Goal: Task Accomplishment & Management: Complete application form

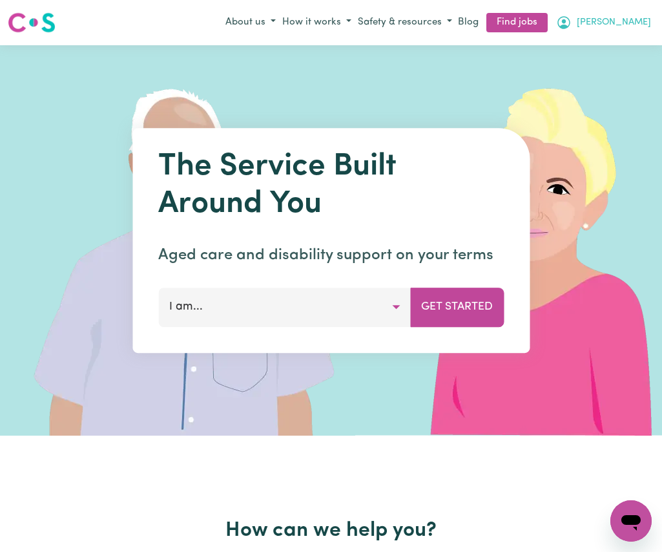
click at [640, 23] on span "[PERSON_NAME]" at bounding box center [614, 23] width 74 height 14
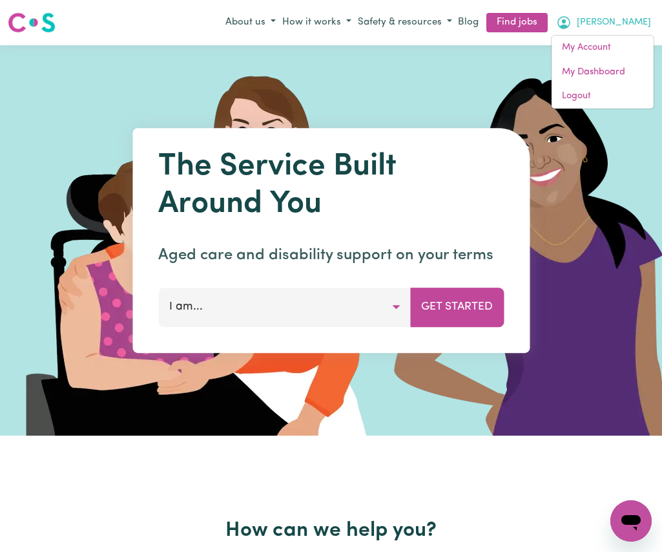
click at [640, 23] on span "[PERSON_NAME]" at bounding box center [614, 23] width 74 height 14
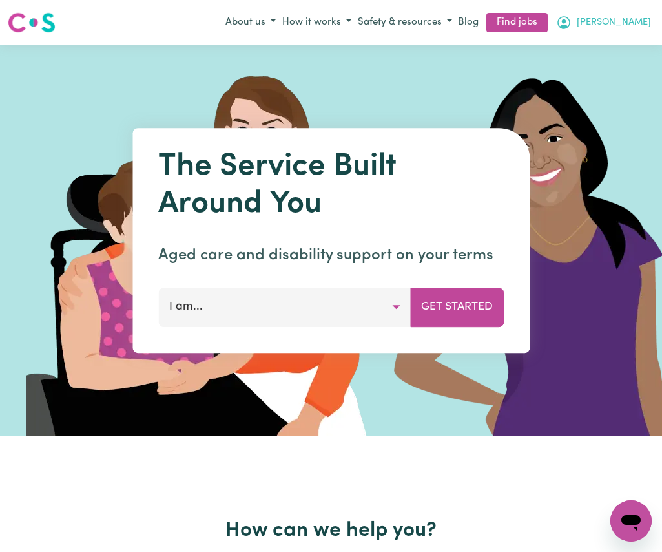
click at [640, 23] on span "[PERSON_NAME]" at bounding box center [614, 23] width 74 height 14
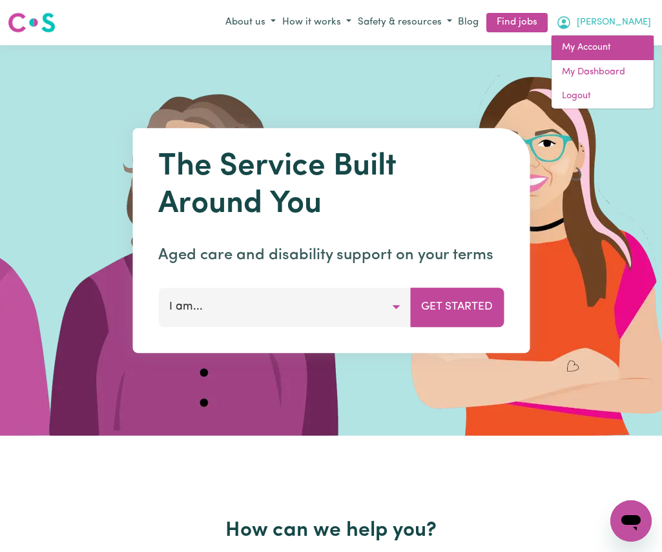
click at [617, 45] on link "My Account" at bounding box center [603, 48] width 102 height 25
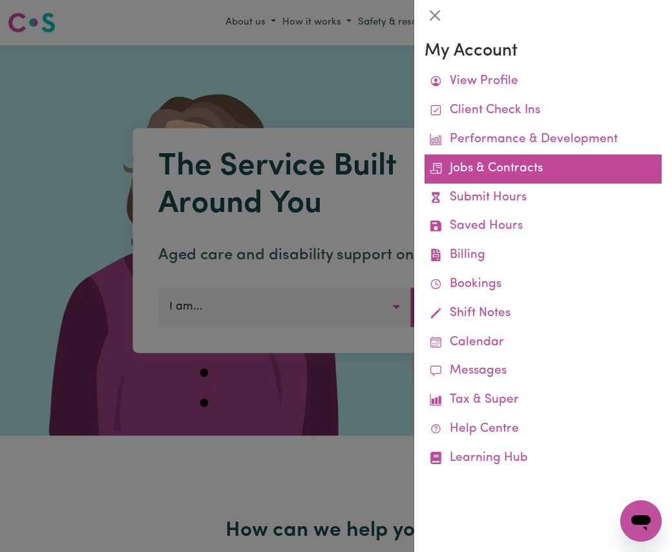
click at [541, 173] on link "Jobs & Contracts" at bounding box center [543, 168] width 237 height 29
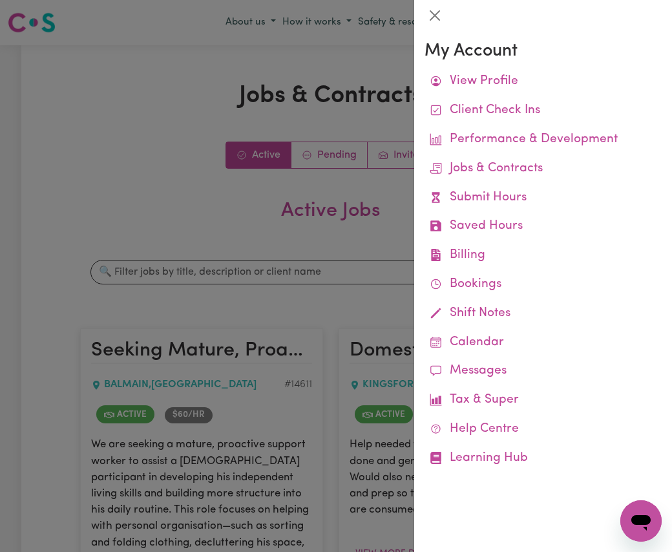
click at [103, 183] on div at bounding box center [336, 276] width 672 height 552
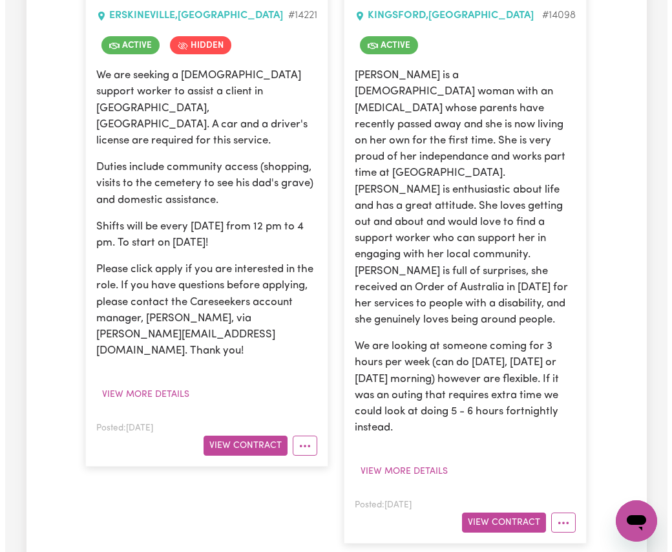
scroll to position [1034, 0]
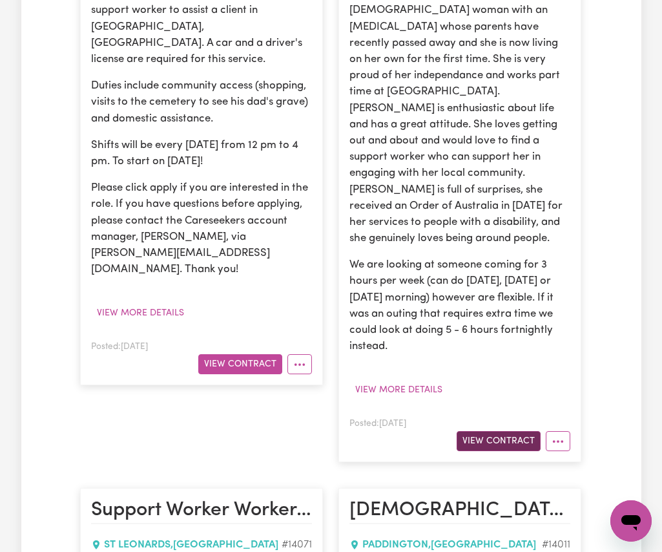
click at [517, 431] on button "View Contract" at bounding box center [499, 441] width 84 height 20
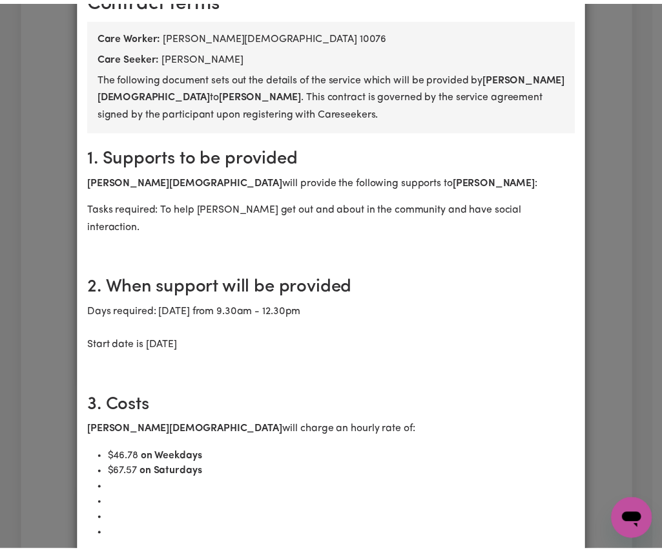
scroll to position [0, 0]
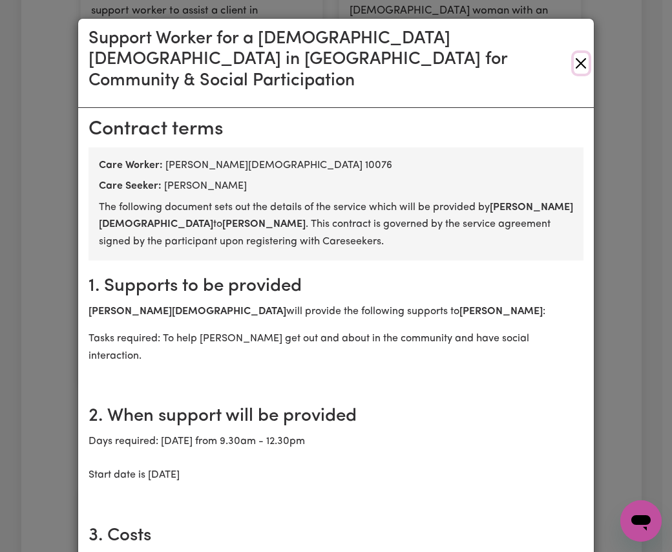
click at [575, 53] on button "Close" at bounding box center [581, 63] width 15 height 21
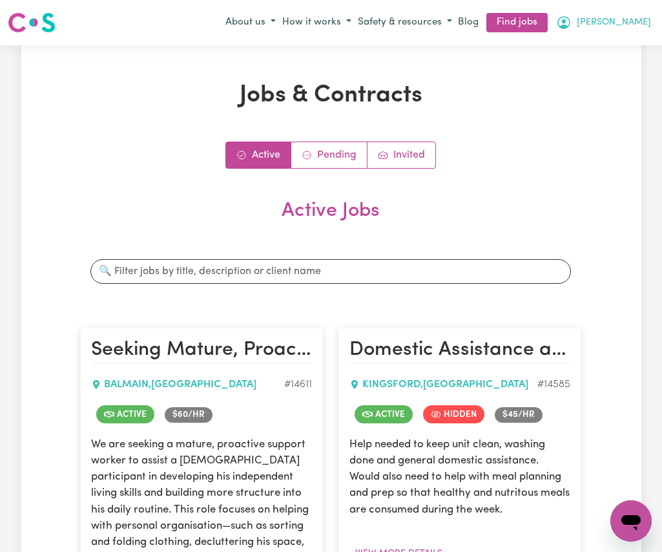
click at [637, 16] on span "[PERSON_NAME]" at bounding box center [614, 23] width 74 height 14
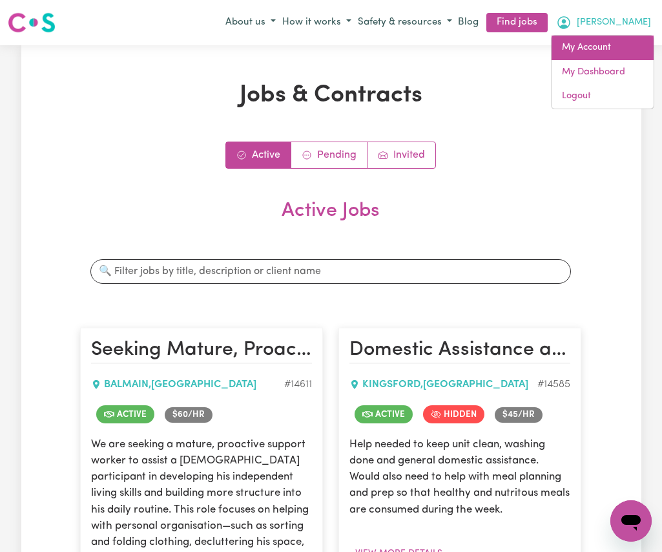
click at [635, 45] on link "My Account" at bounding box center [603, 48] width 102 height 25
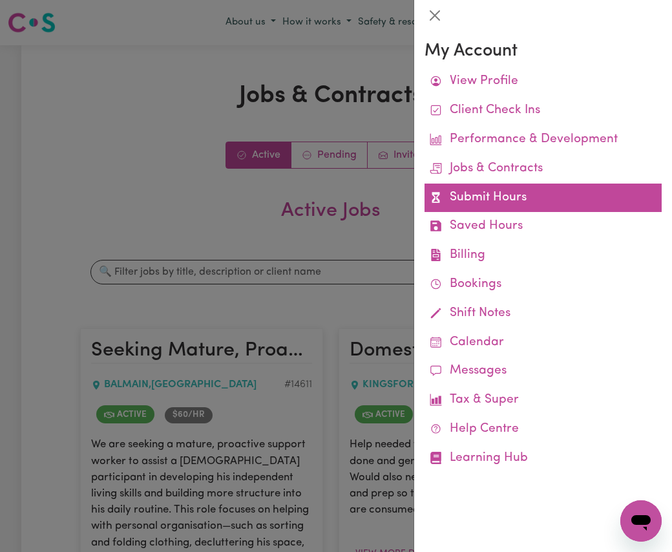
click at [484, 204] on link "Submit Hours" at bounding box center [543, 198] width 237 height 29
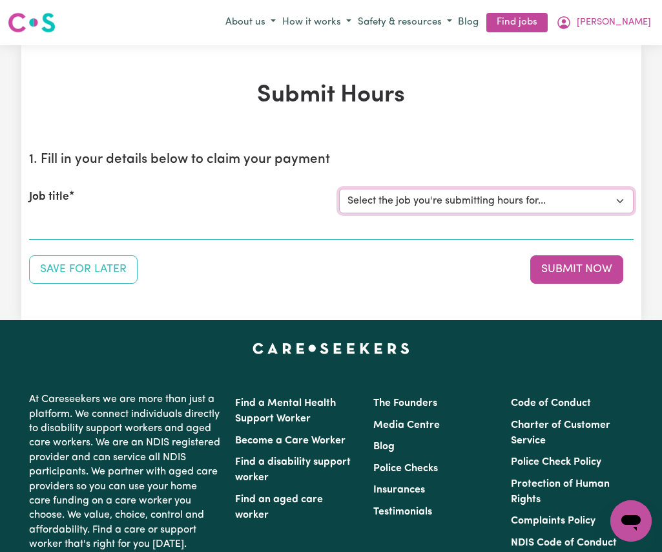
click at [621, 199] on select "Select the job you're submitting hours for... [[PERSON_NAME]] Seeking Mature, P…" at bounding box center [486, 201] width 295 height 25
click at [339, 189] on select "Select the job you're submitting hours for... [[PERSON_NAME]] Seeking Mature, P…" at bounding box center [486, 201] width 295 height 25
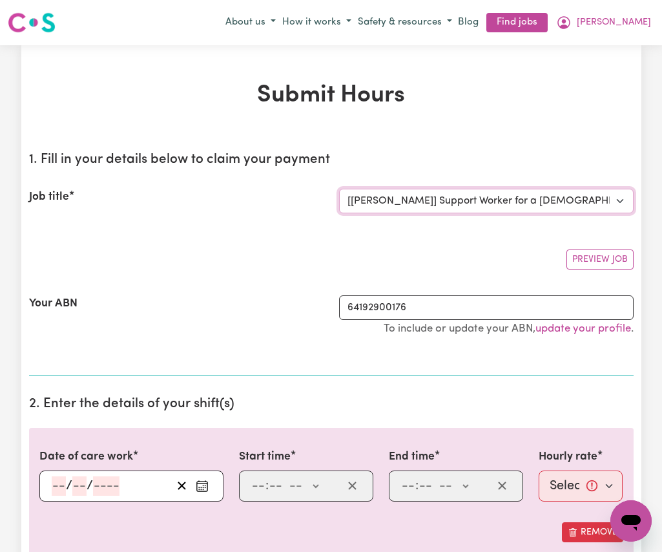
select select "0"
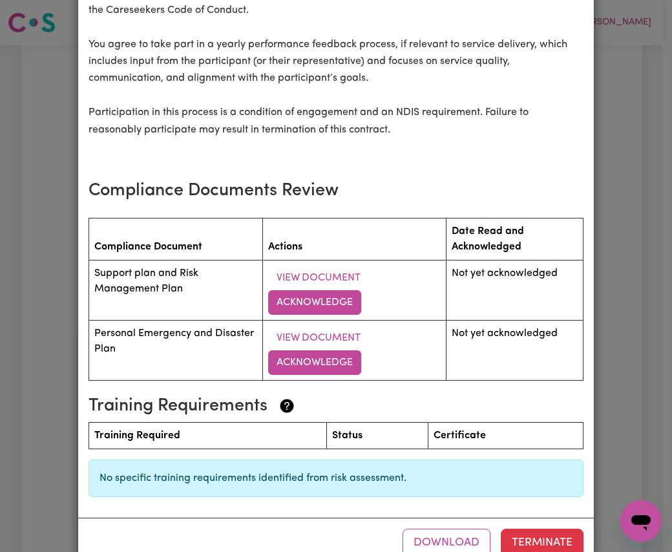
scroll to position [1647, 0]
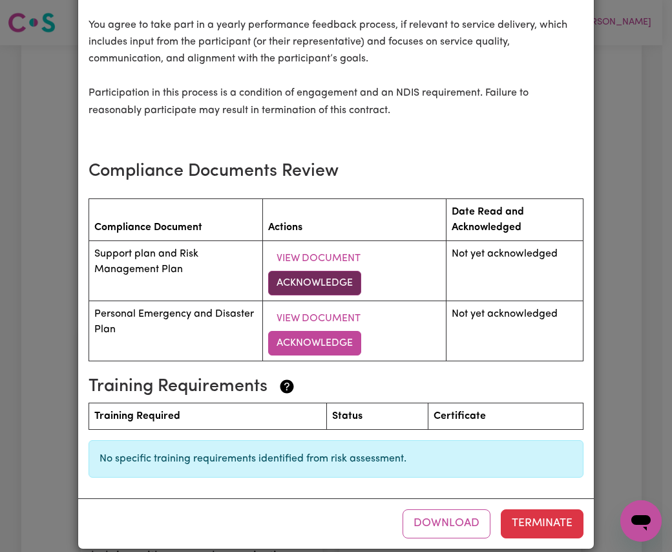
click at [319, 271] on button "Acknowledge" at bounding box center [314, 283] width 93 height 25
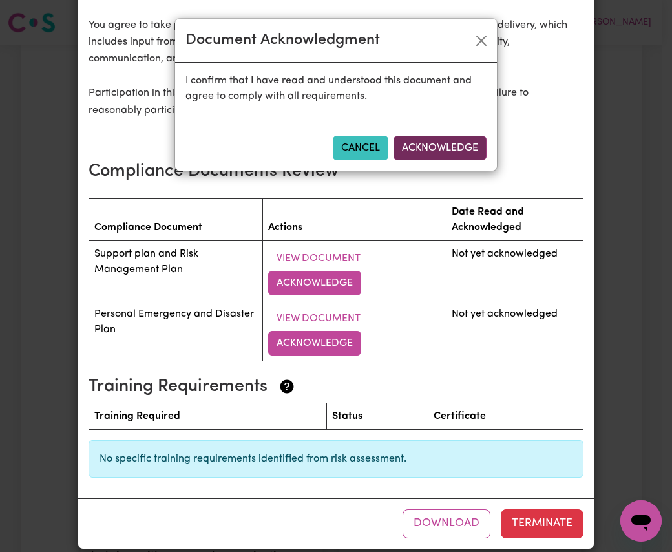
click at [427, 147] on button "Acknowledge" at bounding box center [440, 148] width 93 height 25
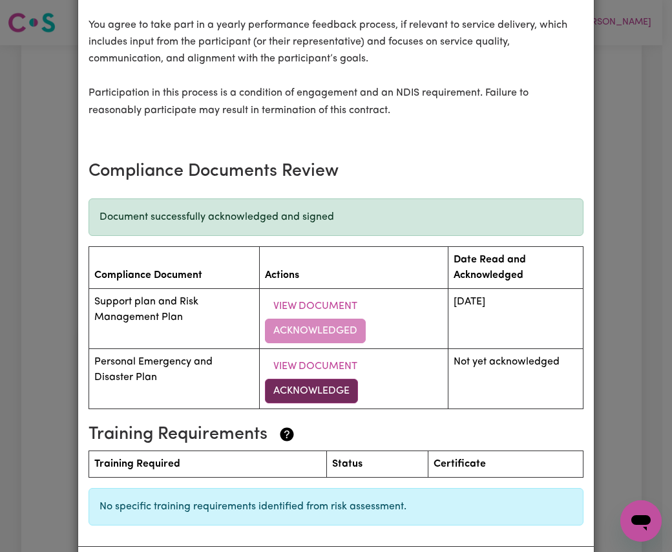
click at [332, 379] on button "Acknowledge" at bounding box center [311, 391] width 93 height 25
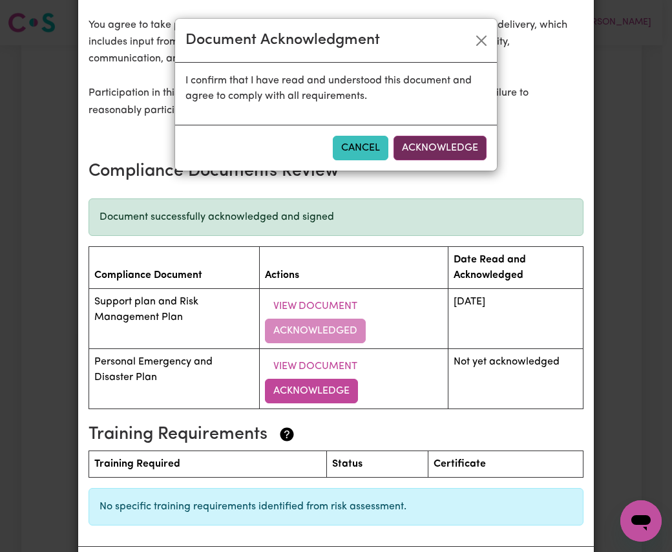
click at [433, 145] on button "Acknowledge" at bounding box center [440, 148] width 93 height 25
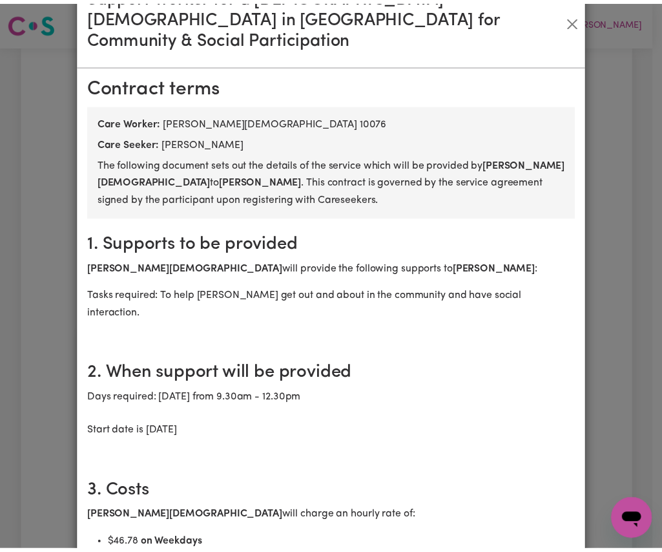
scroll to position [0, 0]
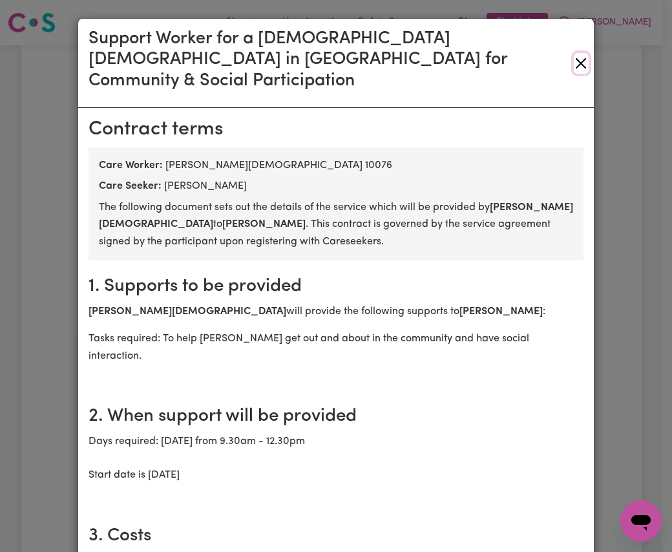
click at [576, 53] on button "Close" at bounding box center [581, 63] width 15 height 21
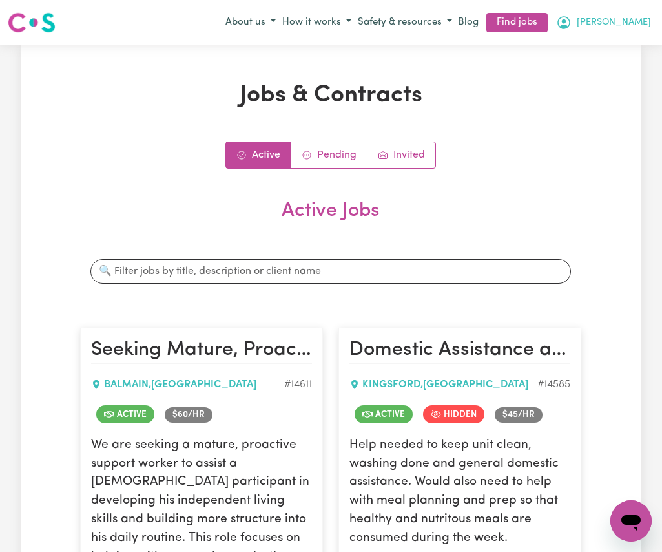
click at [635, 26] on span "[PERSON_NAME]" at bounding box center [614, 23] width 74 height 14
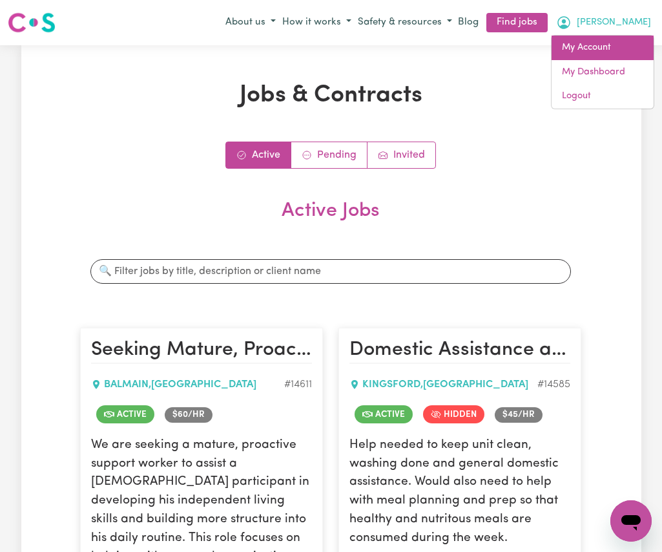
click at [621, 46] on link "My Account" at bounding box center [603, 48] width 102 height 25
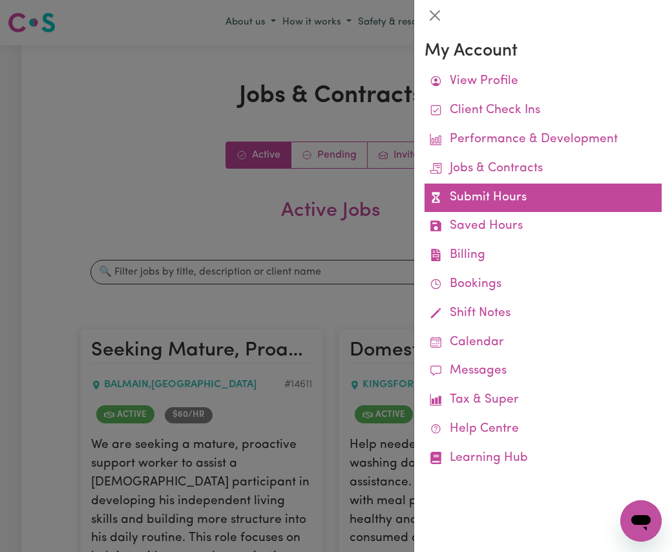
click at [503, 195] on link "Submit Hours" at bounding box center [543, 198] width 237 height 29
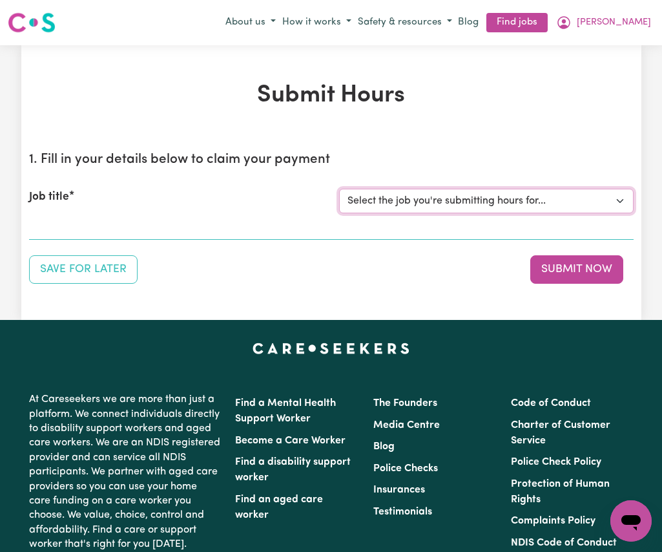
click at [619, 202] on select "Select the job you're submitting hours for... [[PERSON_NAME]] Seeking Mature, P…" at bounding box center [486, 201] width 295 height 25
select select "14098"
click at [339, 189] on select "Select the job you're submitting hours for... [[PERSON_NAME]] Seeking Mature, P…" at bounding box center [486, 201] width 295 height 25
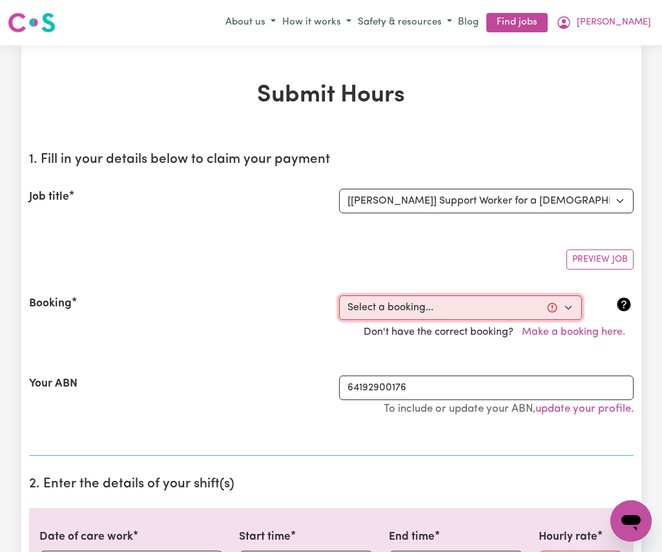
click at [571, 305] on select "Select a booking... [DATE] 08:30am to 11:30am (RECURRING) [DATE] 08:30am to 11:…" at bounding box center [460, 307] width 243 height 25
select select "348344"
click at [339, 295] on select "Select a booking... [DATE] 08:30am to 11:30am (RECURRING) [DATE] 08:30am to 11:…" at bounding box center [460, 307] width 243 height 25
type input "[DATE]"
type input "4"
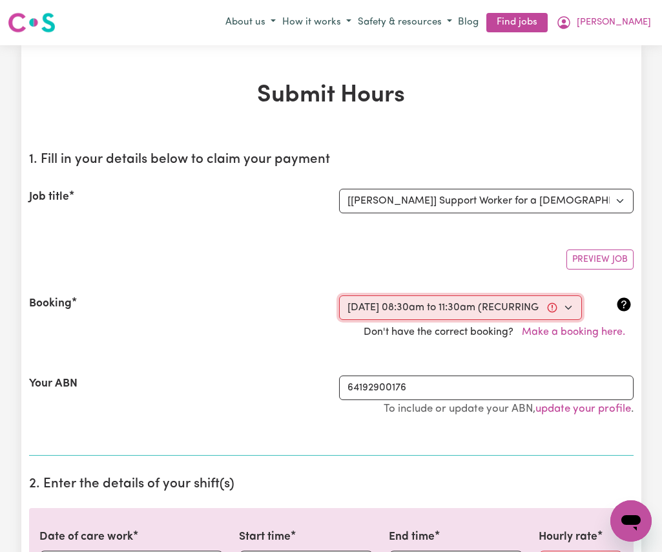
type input "9"
type input "2025"
type input "08:30"
type input "8"
type input "30"
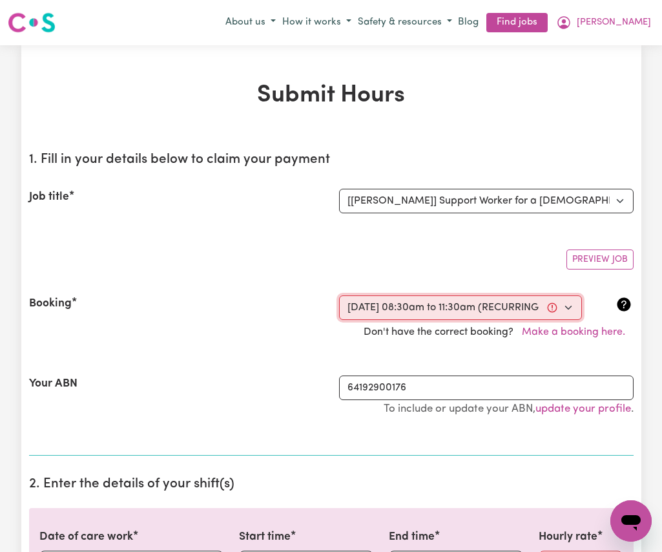
select select "am"
type input "11:30"
type input "11"
type input "30"
select select "am"
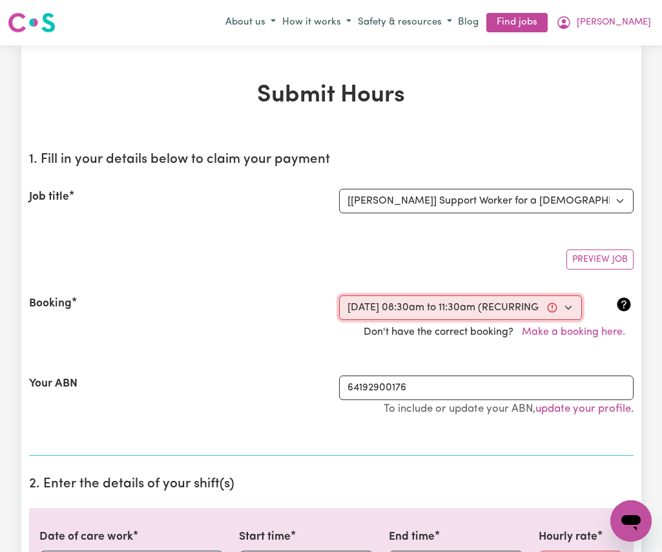
select select "46.78-Weekday"
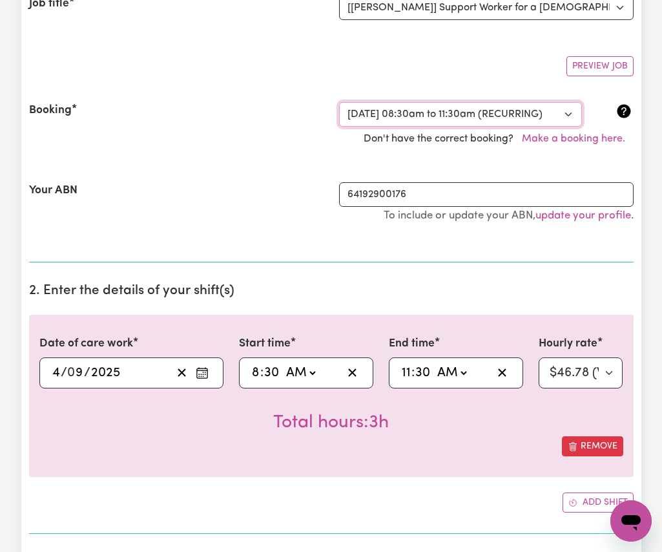
scroll to position [194, 0]
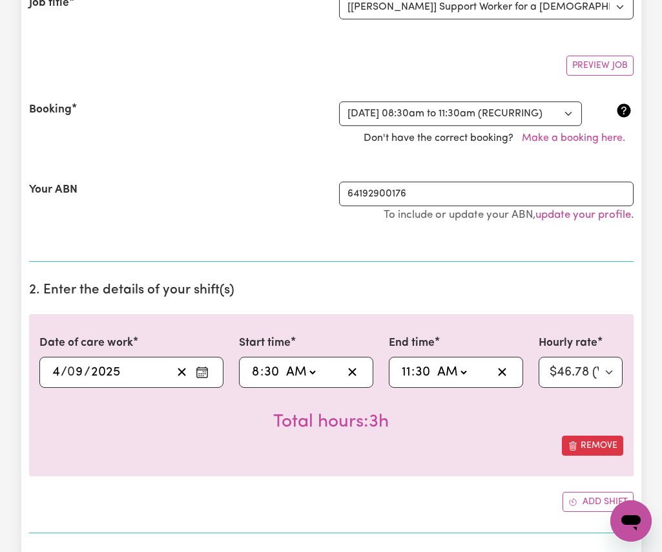
click at [313, 371] on select "AM PM" at bounding box center [300, 372] width 35 height 19
click at [303, 376] on select "AM PM" at bounding box center [300, 372] width 35 height 19
click at [257, 372] on input "8" at bounding box center [255, 372] width 9 height 19
type input "09:30"
type input "9"
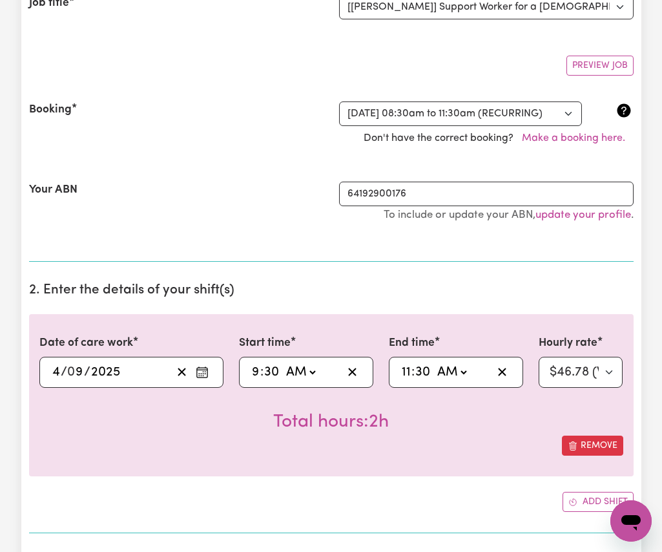
click at [407, 370] on input "11" at bounding box center [406, 372] width 10 height 19
type input "01:30"
type input "1"
type input "00:30"
type input "12"
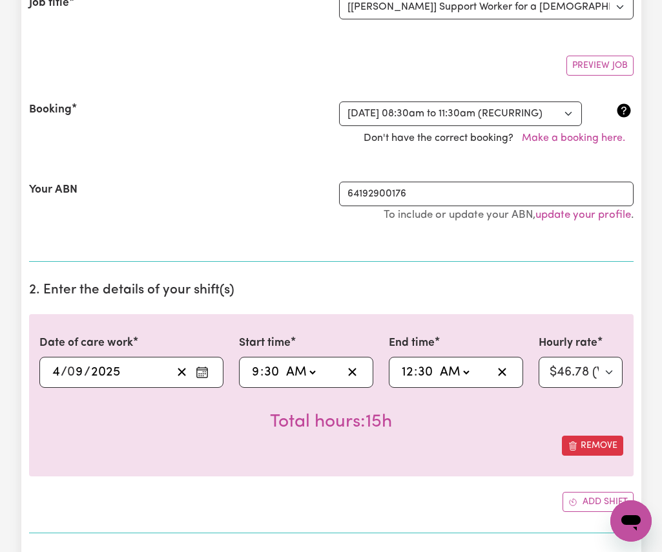
type input "00:29"
type input "29"
type input "00:28"
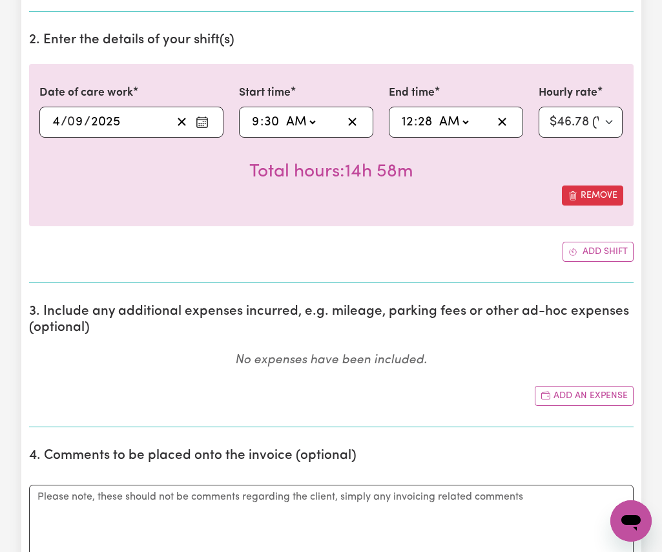
scroll to position [582, 0]
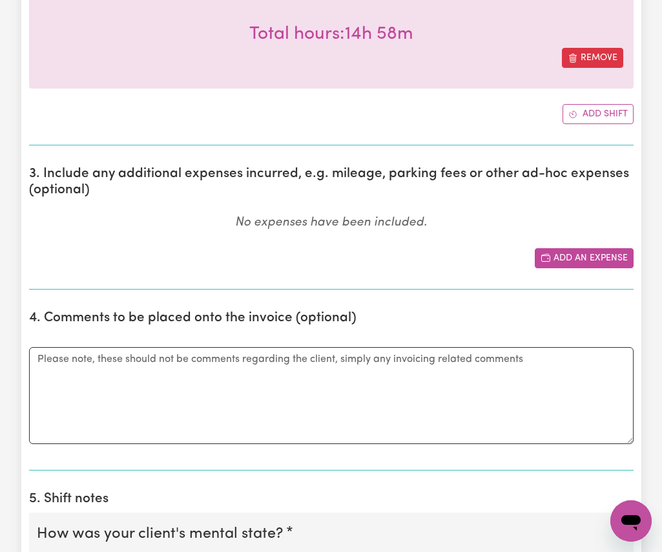
type input "28"
click at [601, 260] on button "Add an expense" at bounding box center [584, 258] width 99 height 20
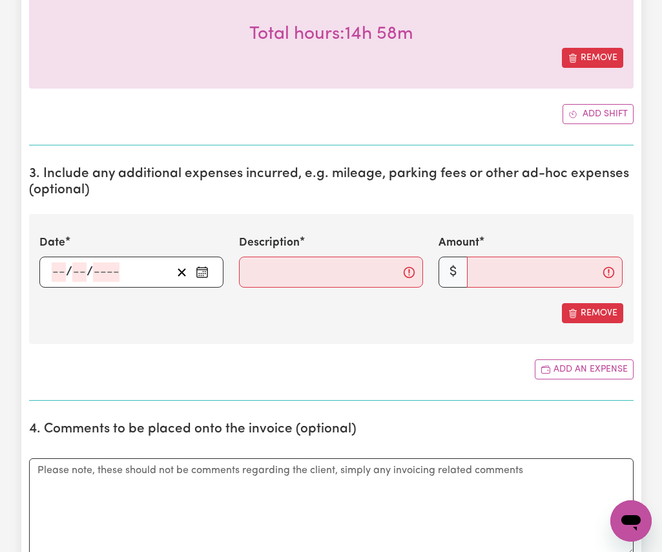
click at [197, 273] on icon "Enter the date of expense" at bounding box center [202, 272] width 13 height 13
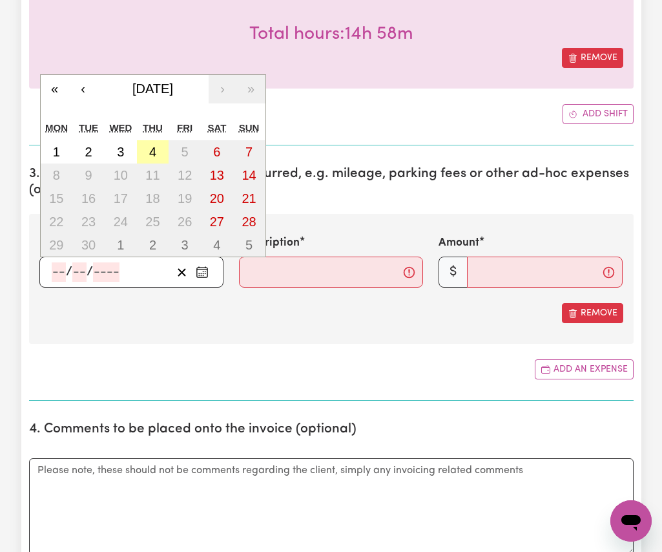
click at [154, 150] on abbr "4" at bounding box center [152, 152] width 7 height 14
type input "[DATE]"
type input "4"
type input "9"
type input "2025"
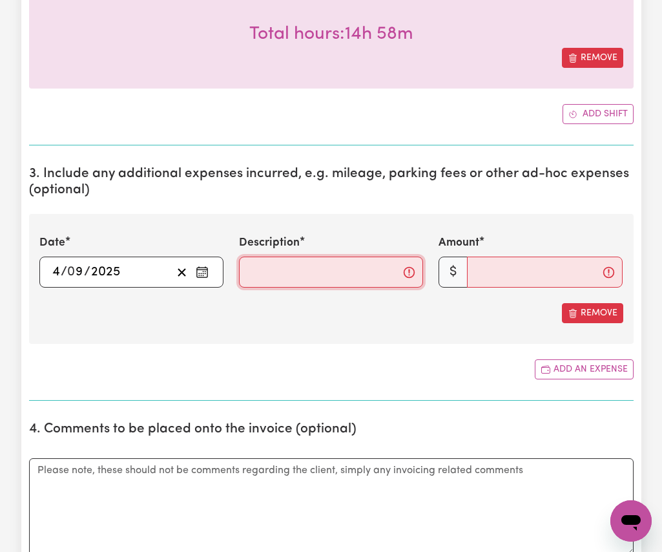
click at [269, 271] on input "Description" at bounding box center [331, 272] width 184 height 31
type input ".88 x 6 kms"
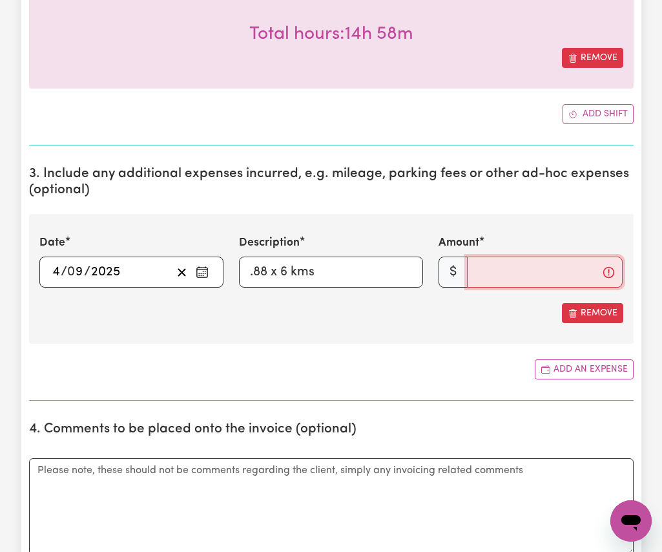
click at [494, 277] on input "Amount" at bounding box center [545, 272] width 156 height 31
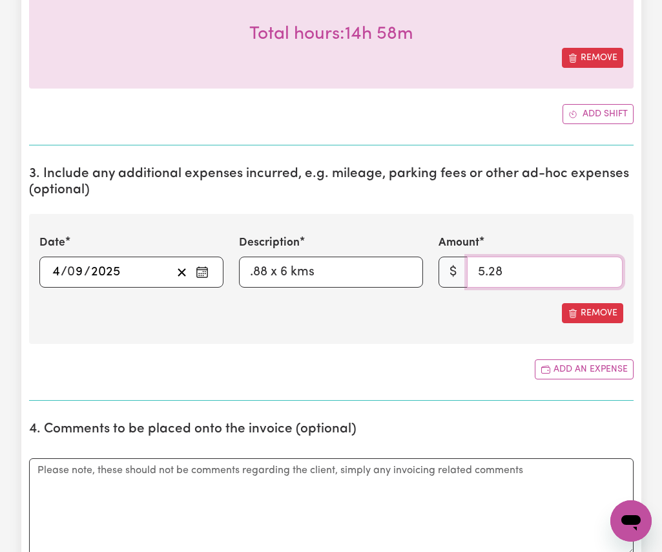
type input "5.28"
click at [485, 353] on section "3. Include any additional expenses incurred, e.g. mileage, parking fees or othe…" at bounding box center [331, 278] width 605 height 245
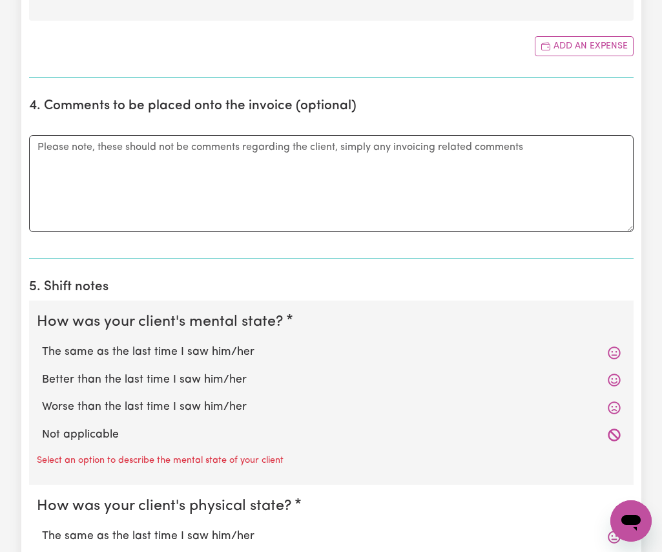
scroll to position [1034, 0]
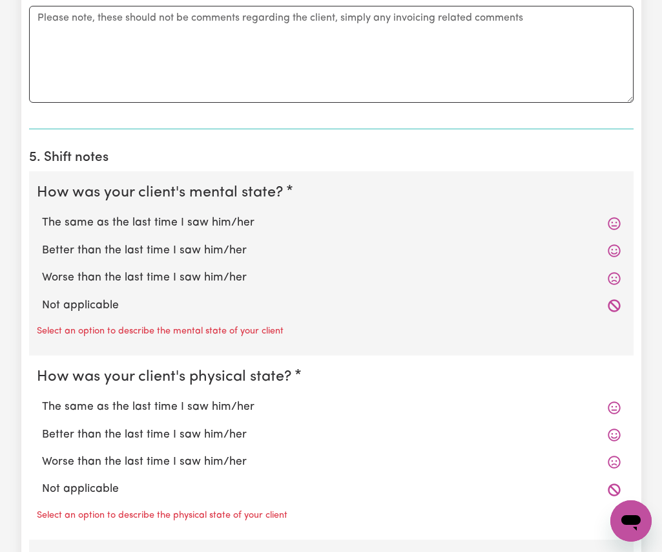
click at [236, 224] on label "The same as the last time I saw him/her" at bounding box center [331, 223] width 579 height 17
click at [42, 215] on input "The same as the last time I saw him/her" at bounding box center [41, 214] width 1 height 1
radio input "true"
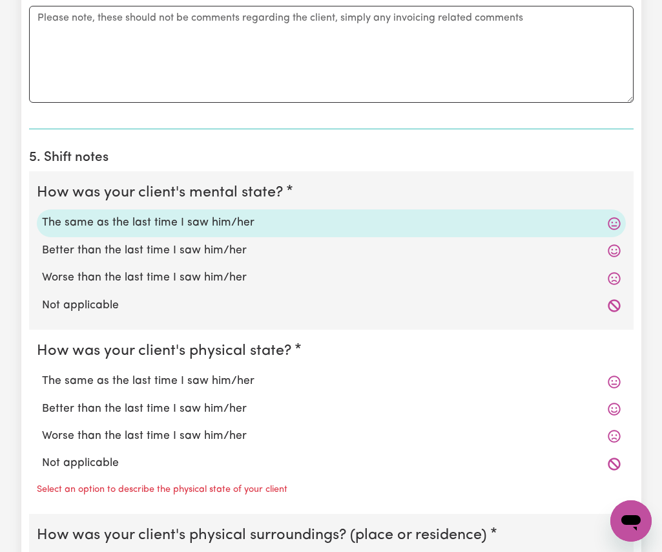
click at [243, 386] on label "The same as the last time I saw him/her" at bounding box center [331, 381] width 579 height 17
click at [42, 373] on input "The same as the last time I saw him/her" at bounding box center [41, 372] width 1 height 1
radio input "true"
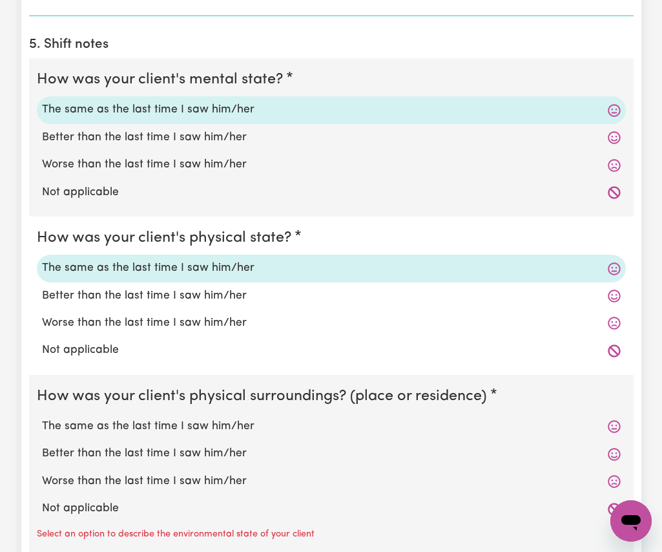
scroll to position [1228, 0]
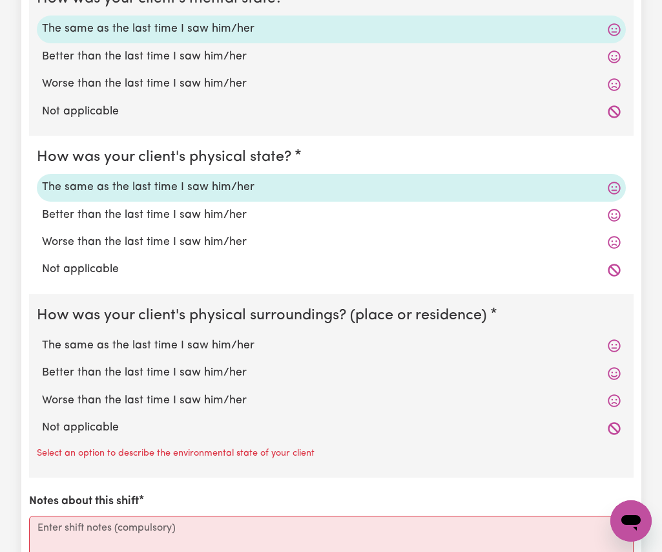
click at [226, 342] on label "The same as the last time I saw him/her" at bounding box center [331, 345] width 579 height 17
click at [42, 337] on input "The same as the last time I saw him/her" at bounding box center [41, 337] width 1 height 1
radio input "true"
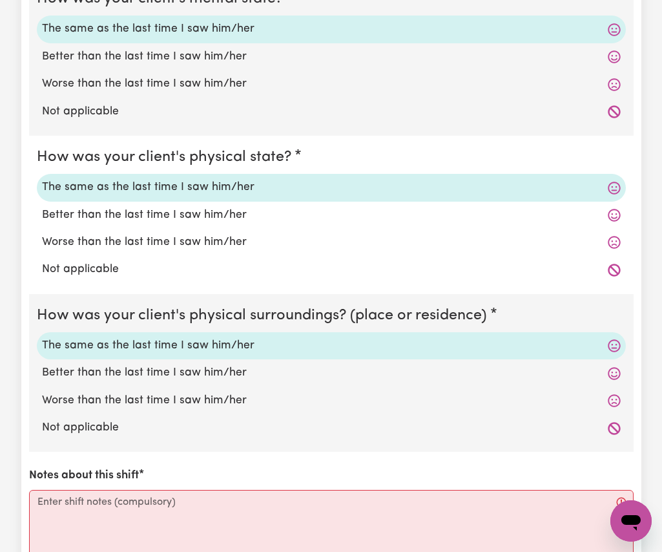
scroll to position [1422, 0]
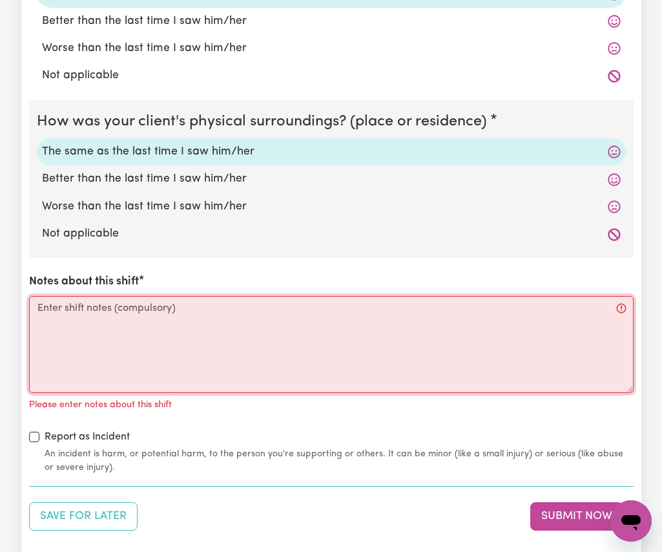
click at [277, 344] on textarea "Notes about this shift" at bounding box center [331, 344] width 605 height 97
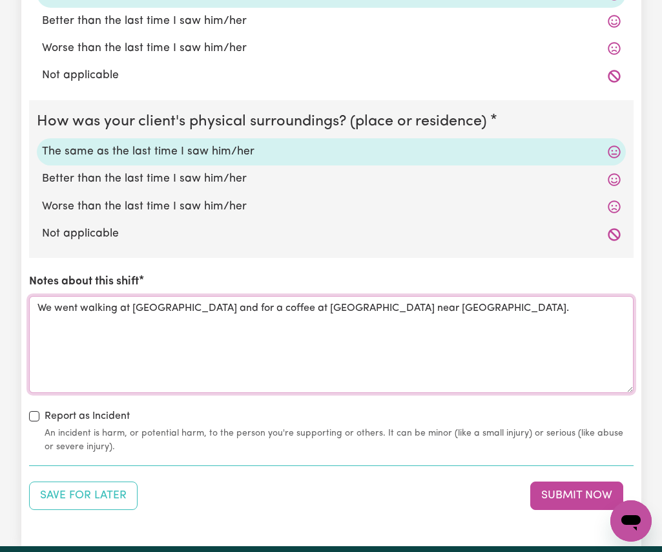
click at [419, 312] on textarea "We went walking at [GEOGRAPHIC_DATA] and for a coffee at [GEOGRAPHIC_DATA] near…" at bounding box center [331, 344] width 605 height 97
click at [388, 345] on textarea "We went walking at [GEOGRAPHIC_DATA] and for a coffee at [GEOGRAPHIC_DATA] near…" at bounding box center [331, 344] width 605 height 97
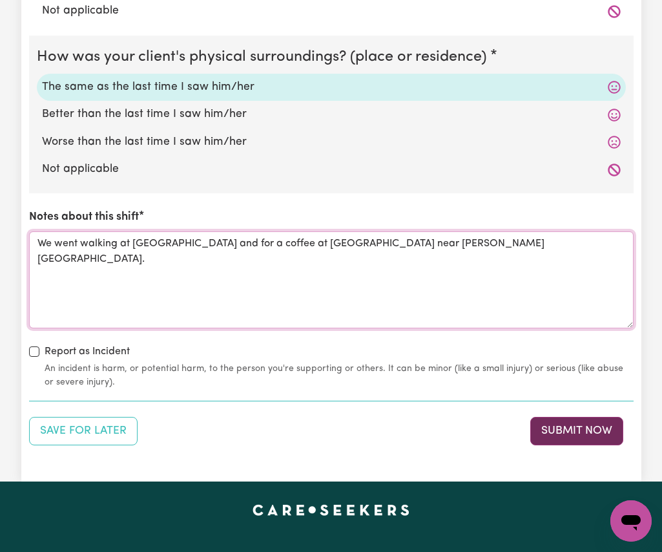
type textarea "We went walking at [GEOGRAPHIC_DATA] and for a coffee at [GEOGRAPHIC_DATA] near…"
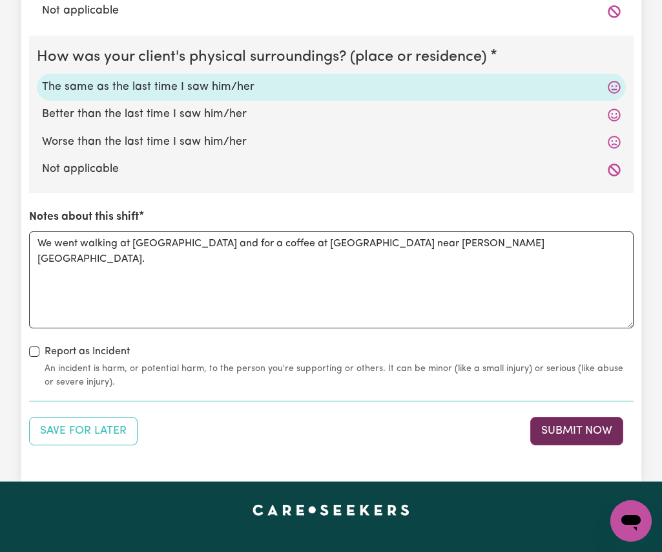
click at [567, 433] on button "Submit Now" at bounding box center [577, 431] width 93 height 28
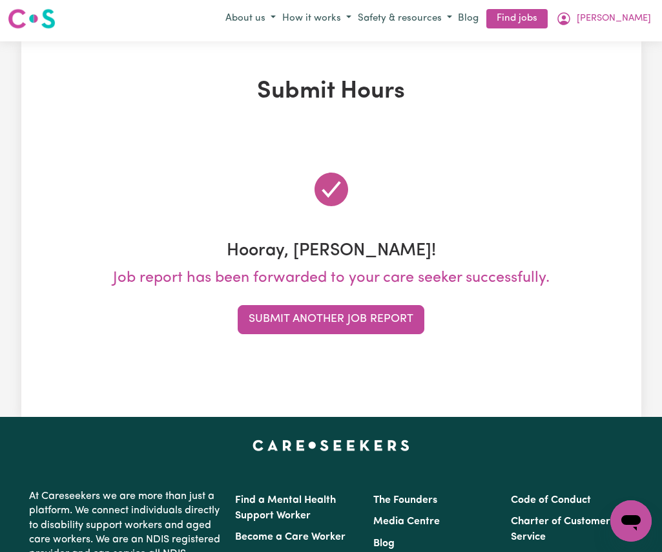
scroll to position [0, 0]
